Goal: Navigation & Orientation: Find specific page/section

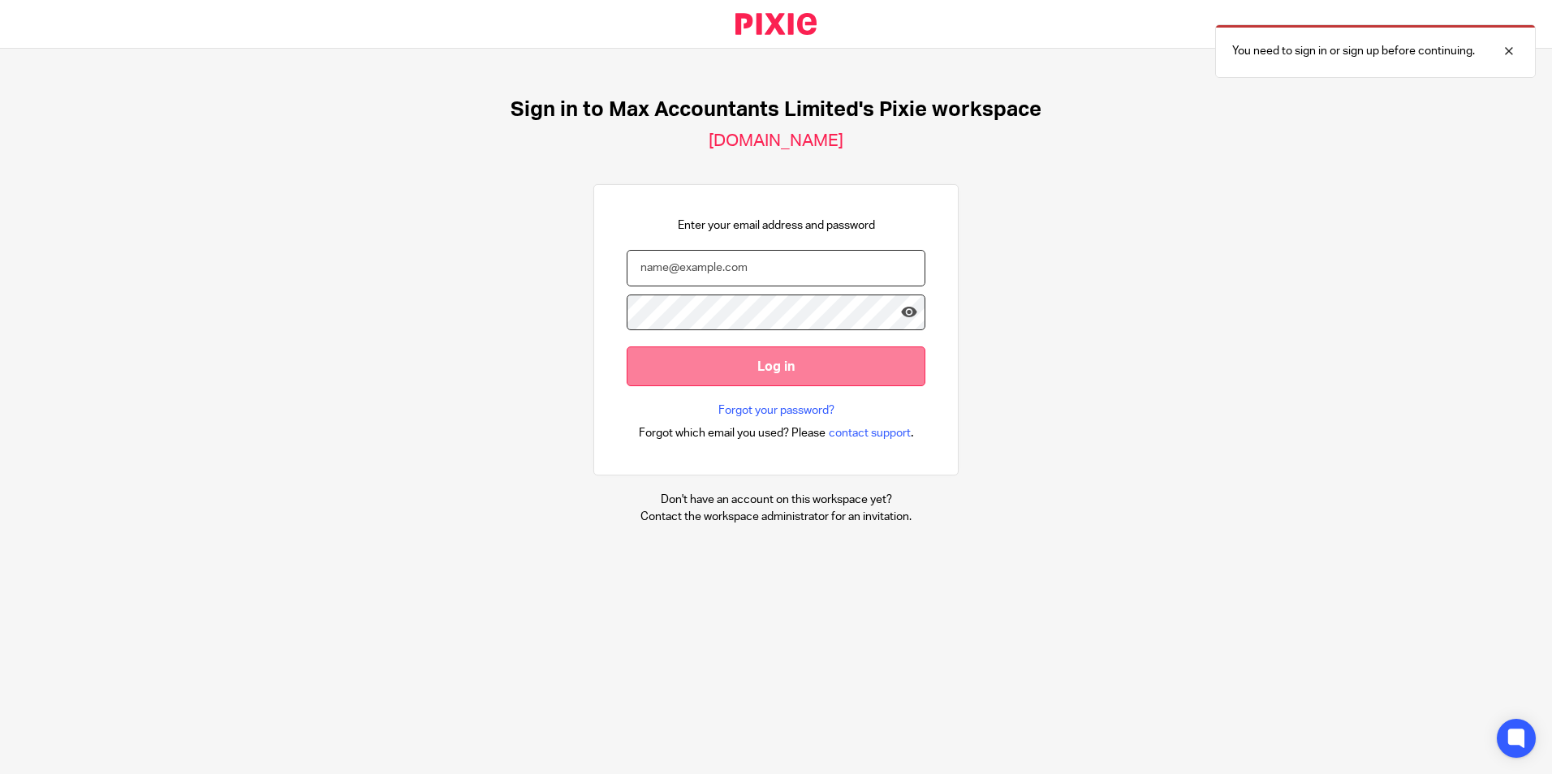
type input "[PERSON_NAME][EMAIL_ADDRESS][PERSON_NAME][PERSON_NAME][DOMAIN_NAME]"
click at [745, 369] on input "Log in" at bounding box center [776, 367] width 299 height 40
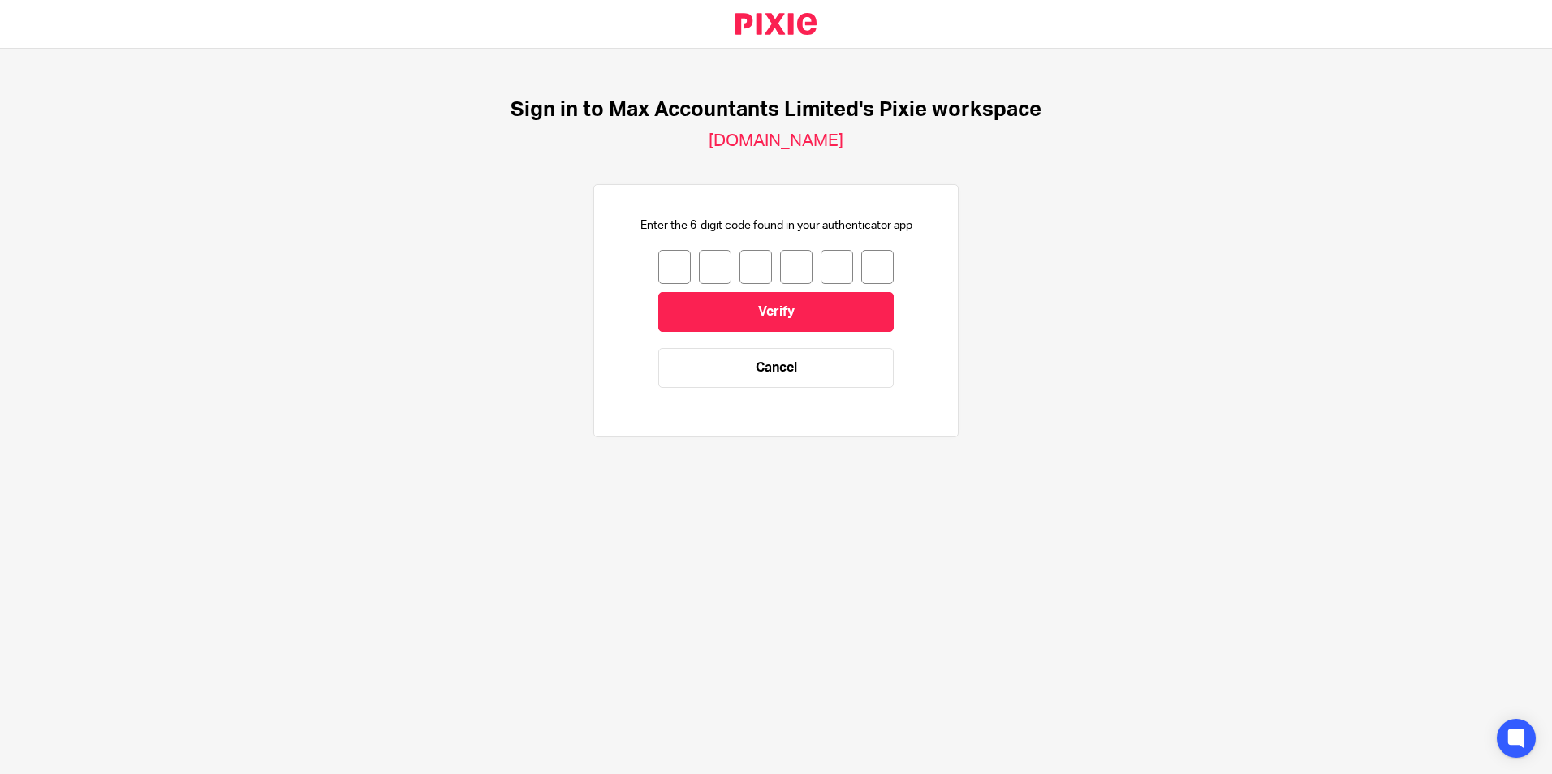
click at [663, 275] on input "number" at bounding box center [674, 267] width 32 height 34
type input "4"
type input "8"
type input "5"
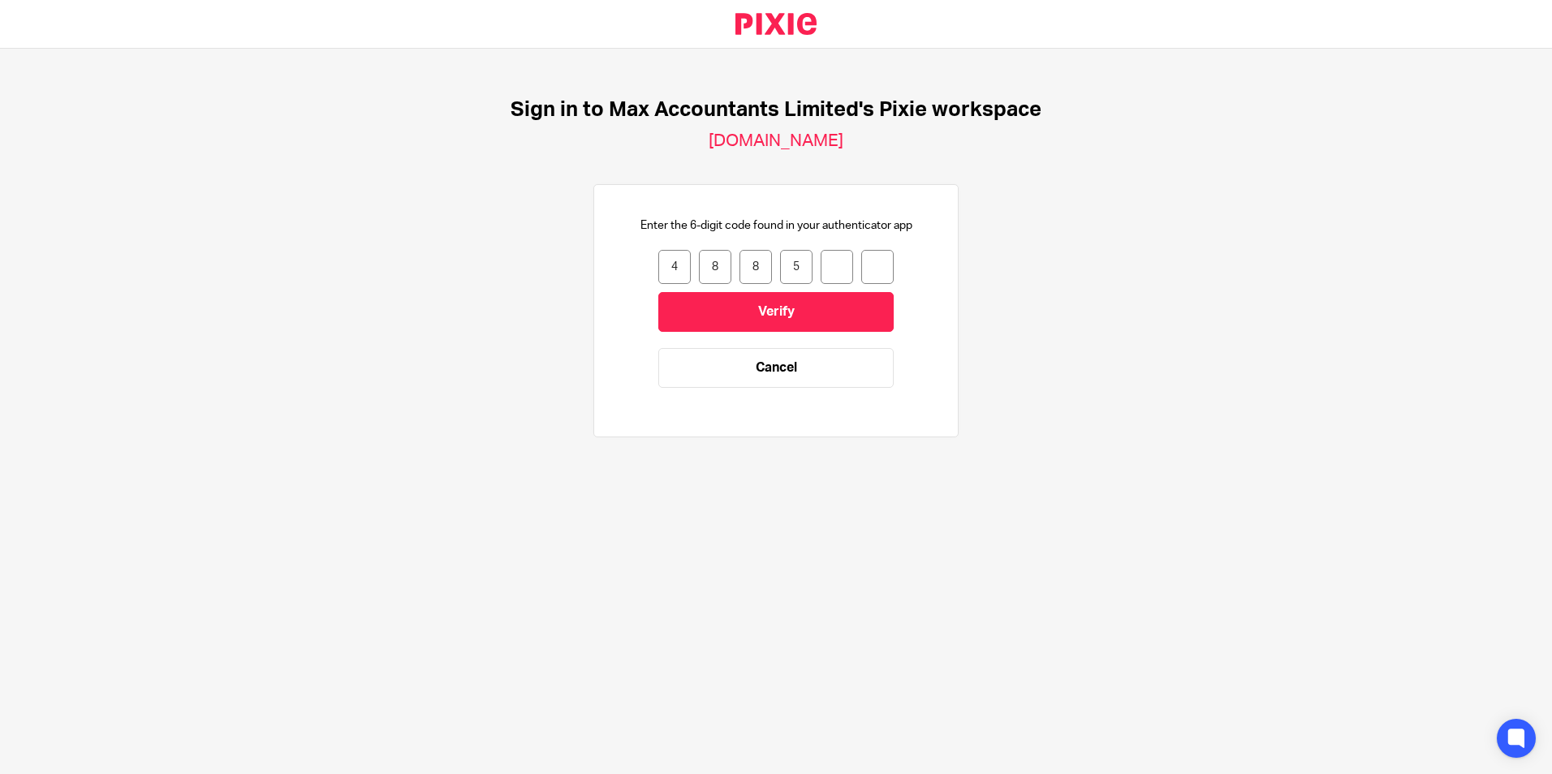
type input "1"
type input "0"
click at [767, 308] on input "Verify" at bounding box center [775, 312] width 235 height 40
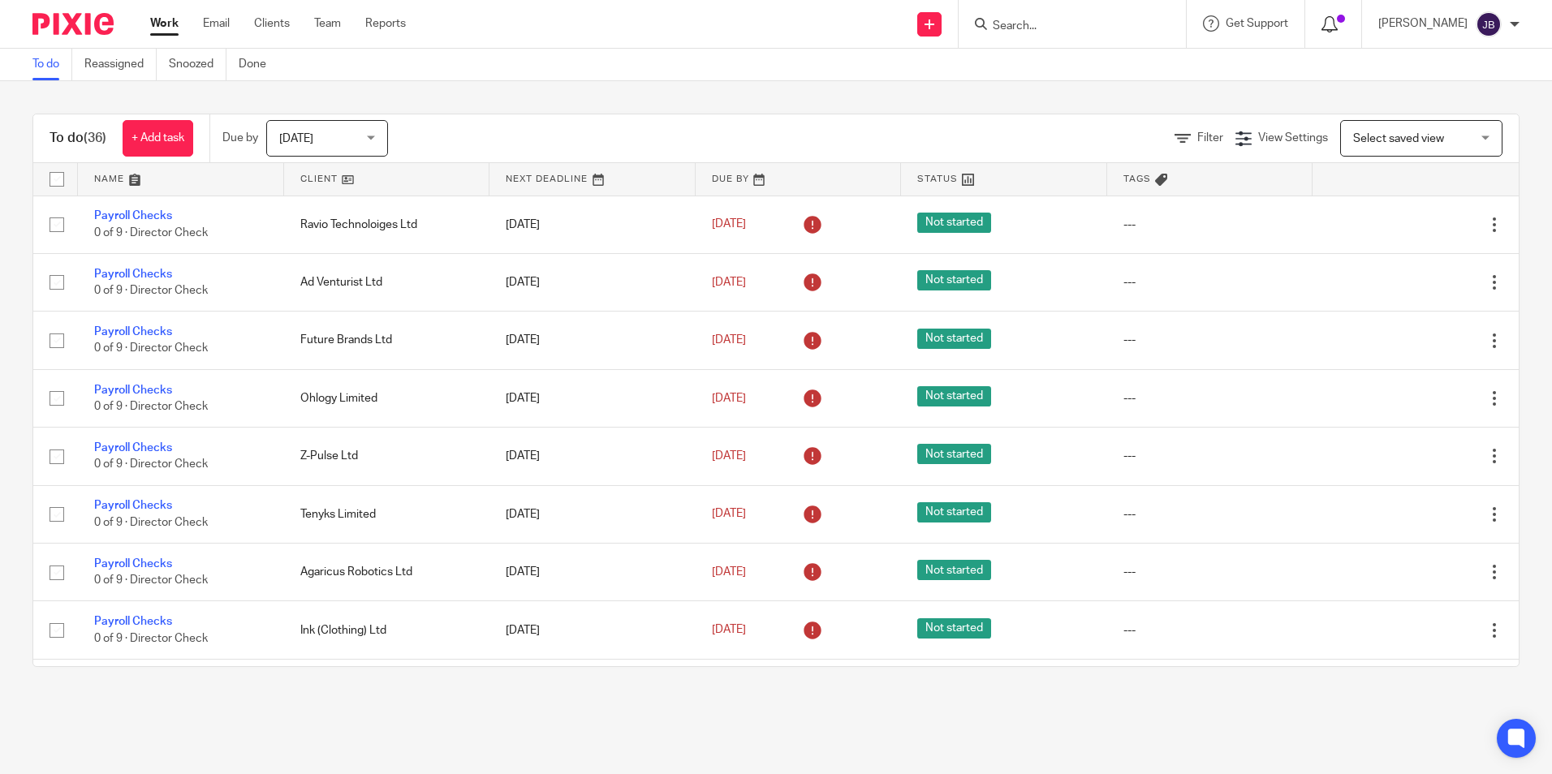
click at [1338, 19] on icon at bounding box center [1329, 24] width 16 height 16
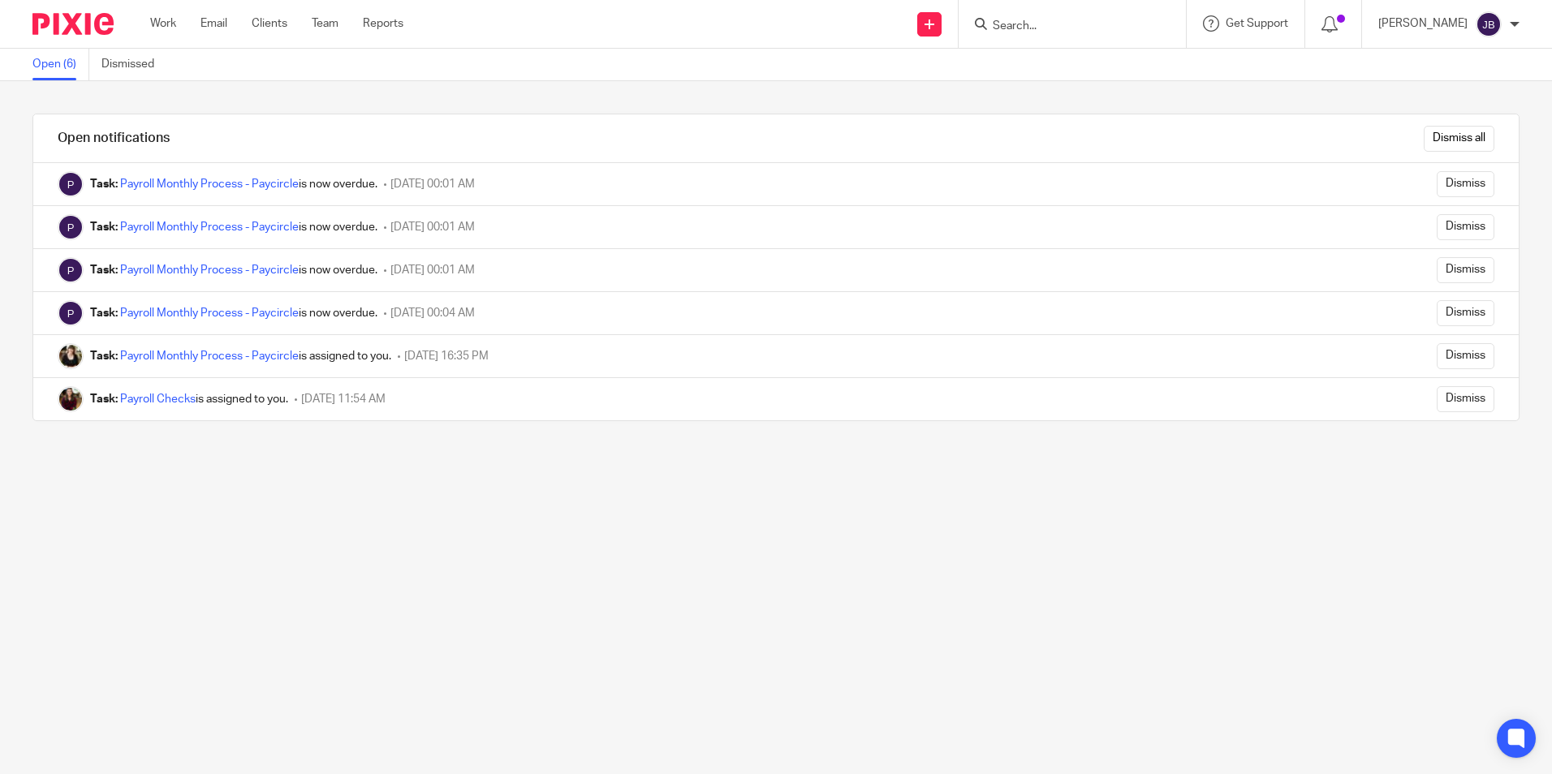
click at [107, 25] on img at bounding box center [72, 24] width 81 height 22
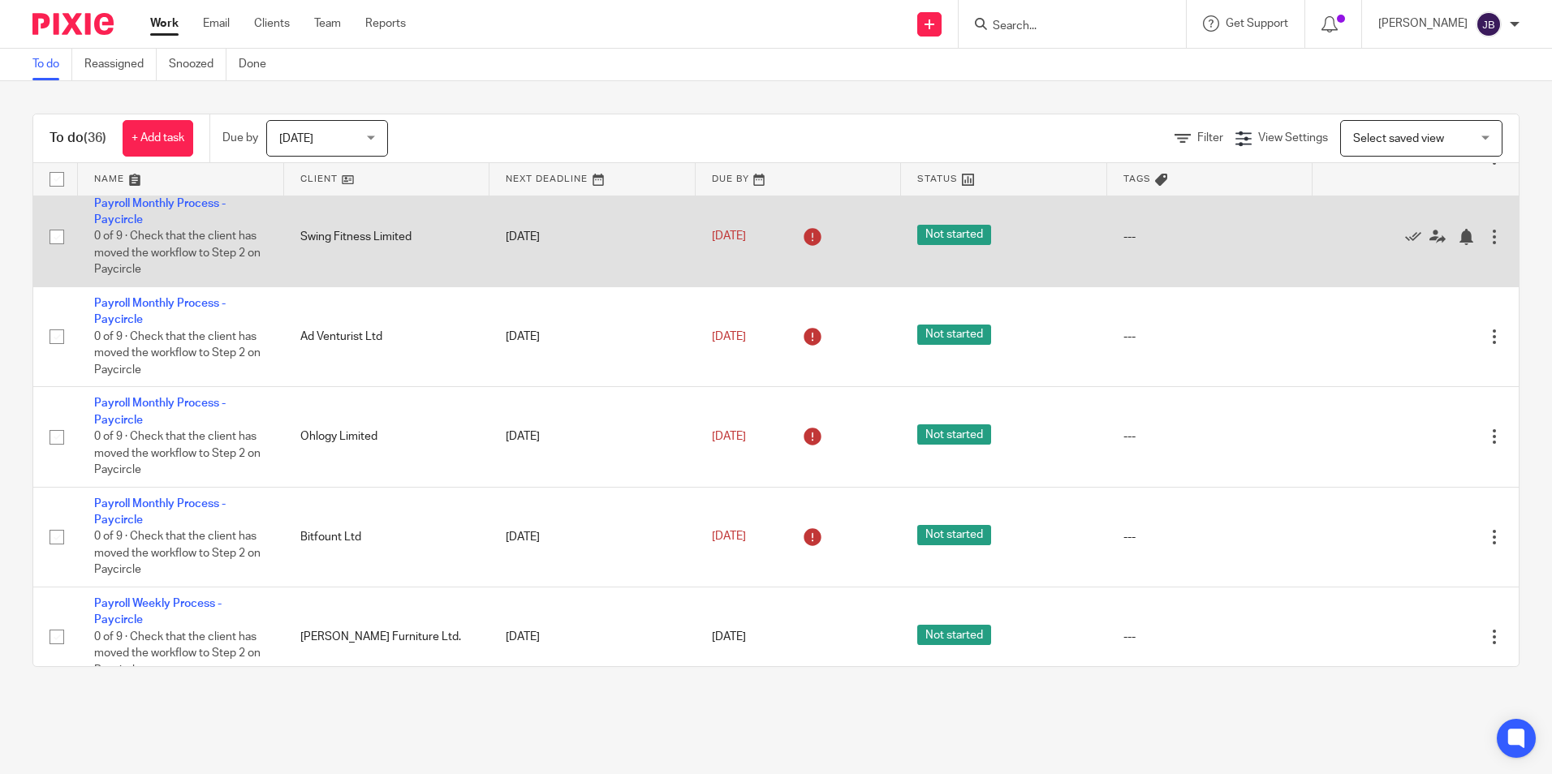
scroll to position [1826, 0]
